Goal: Transaction & Acquisition: Purchase product/service

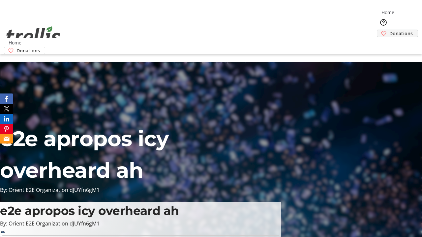
click at [389, 30] on span "Donations" at bounding box center [400, 33] width 23 height 7
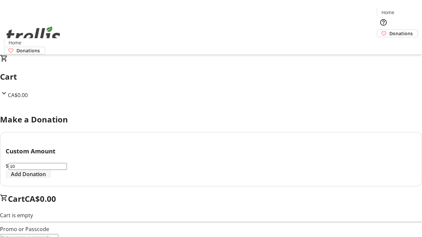
click at [46, 178] on span "Add Donation" at bounding box center [28, 174] width 35 height 8
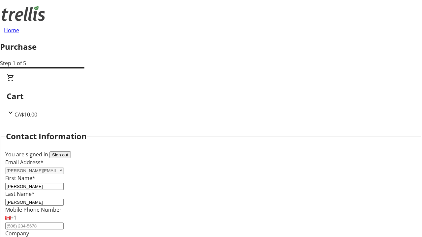
select select "CA"
type input "[STREET_ADDRESS][PERSON_NAME]"
type input "Kelowna"
select select "BC"
type input "Kelowna"
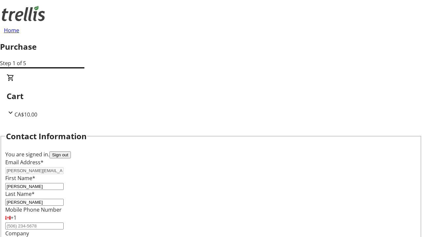
type input "V1Y 0C2"
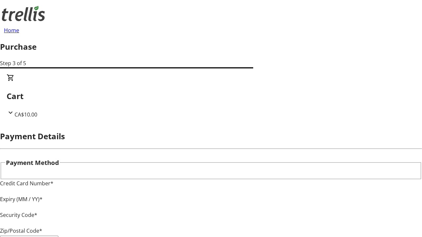
type input "V1Y 0C2"
